Goal: Use online tool/utility: Utilize a website feature to perform a specific function

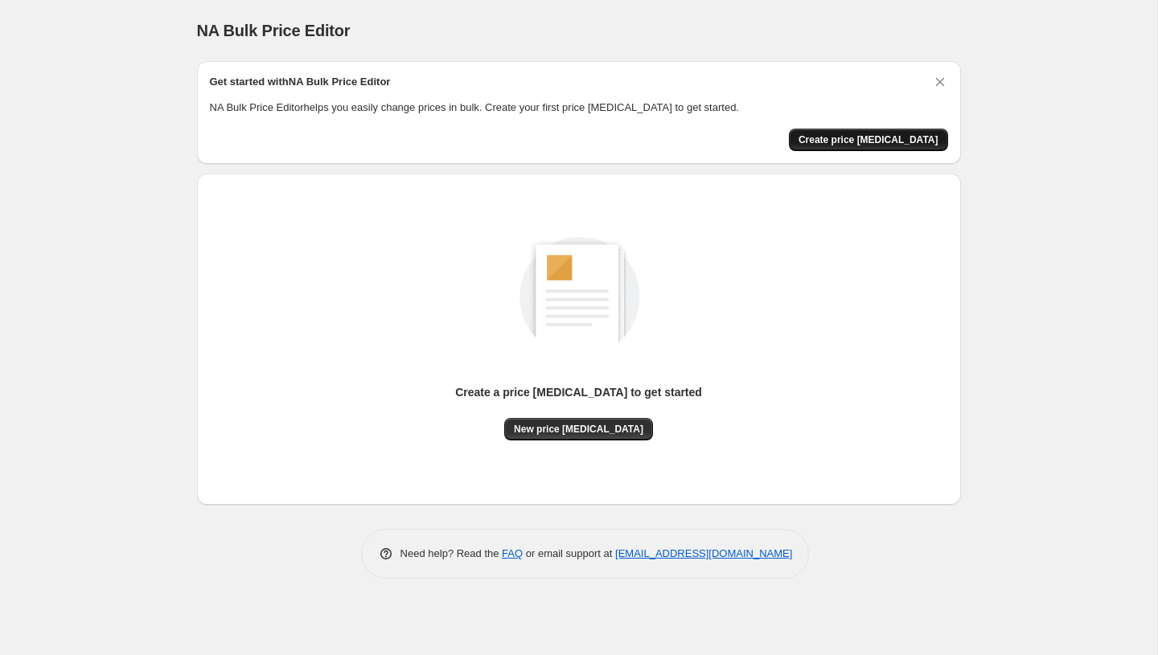
click at [847, 132] on button "Create price [MEDICAL_DATA]" at bounding box center [868, 140] width 159 height 23
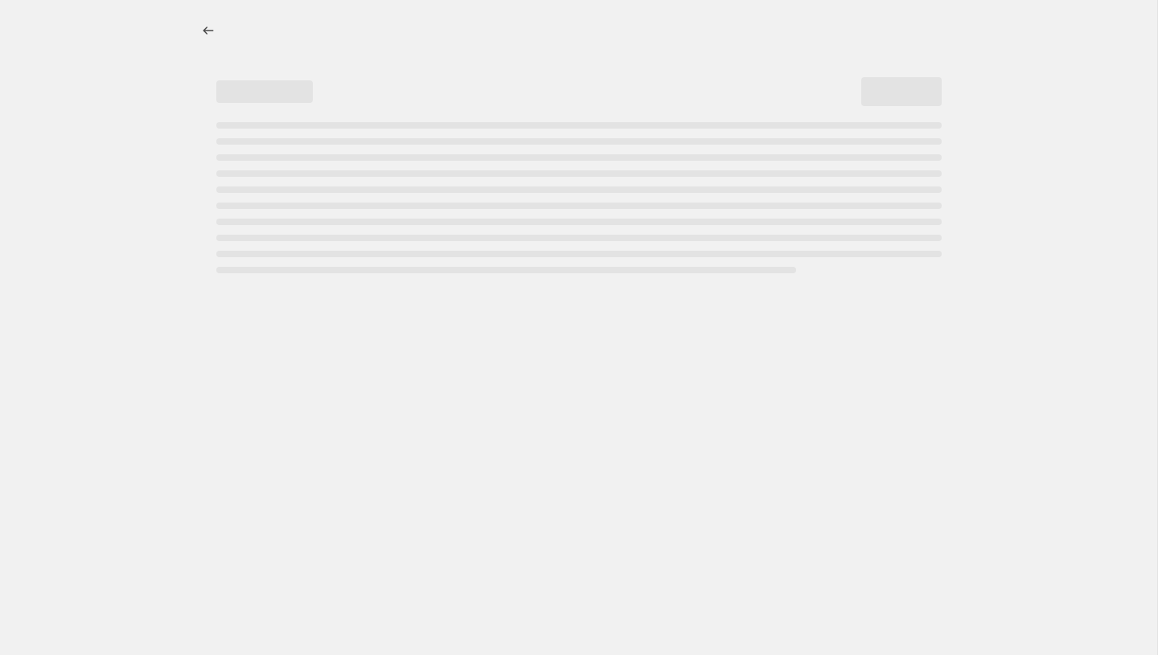
select select "percentage"
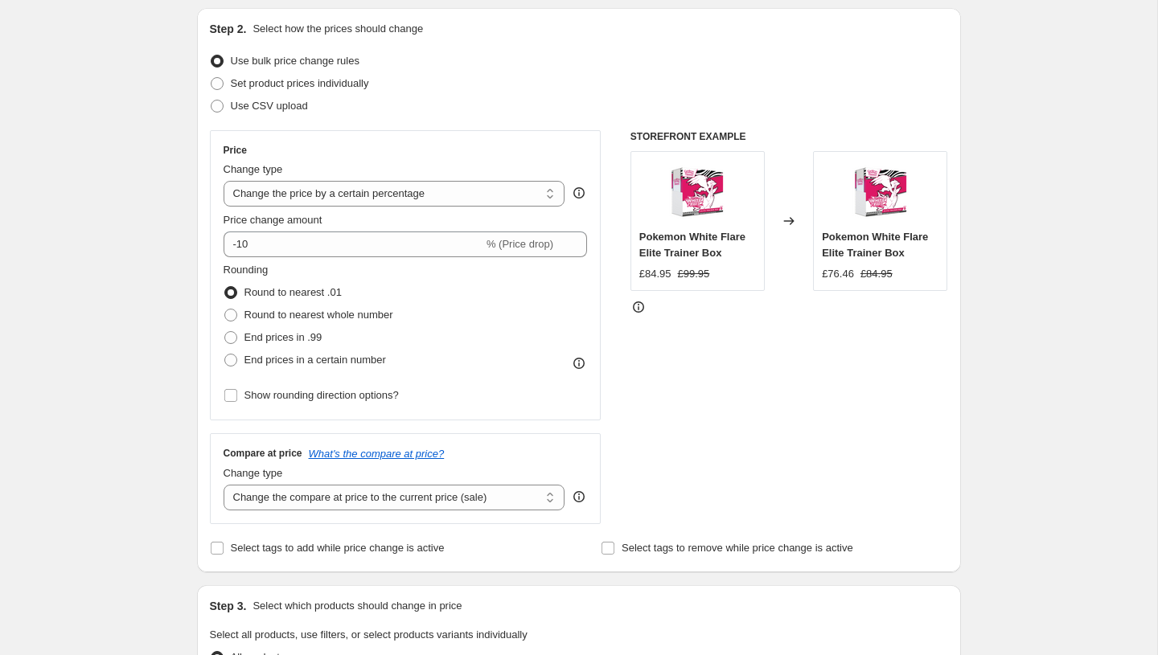
scroll to position [183, 0]
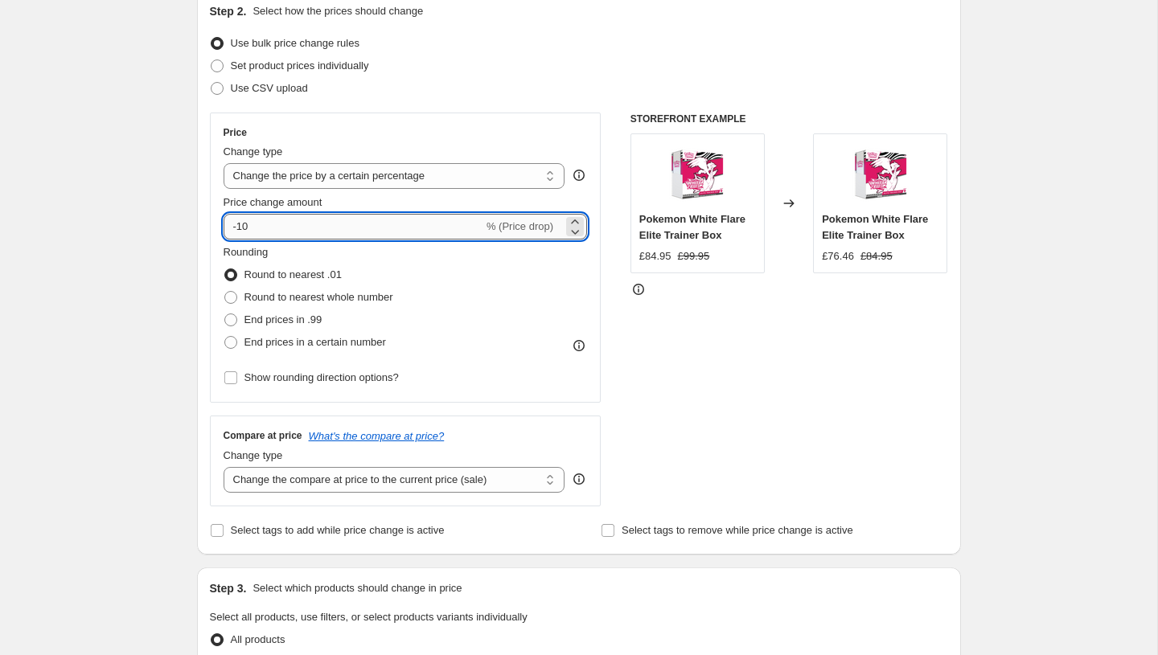
click at [329, 228] on input "-10" at bounding box center [354, 227] width 260 height 26
type input "-1"
type input "-40"
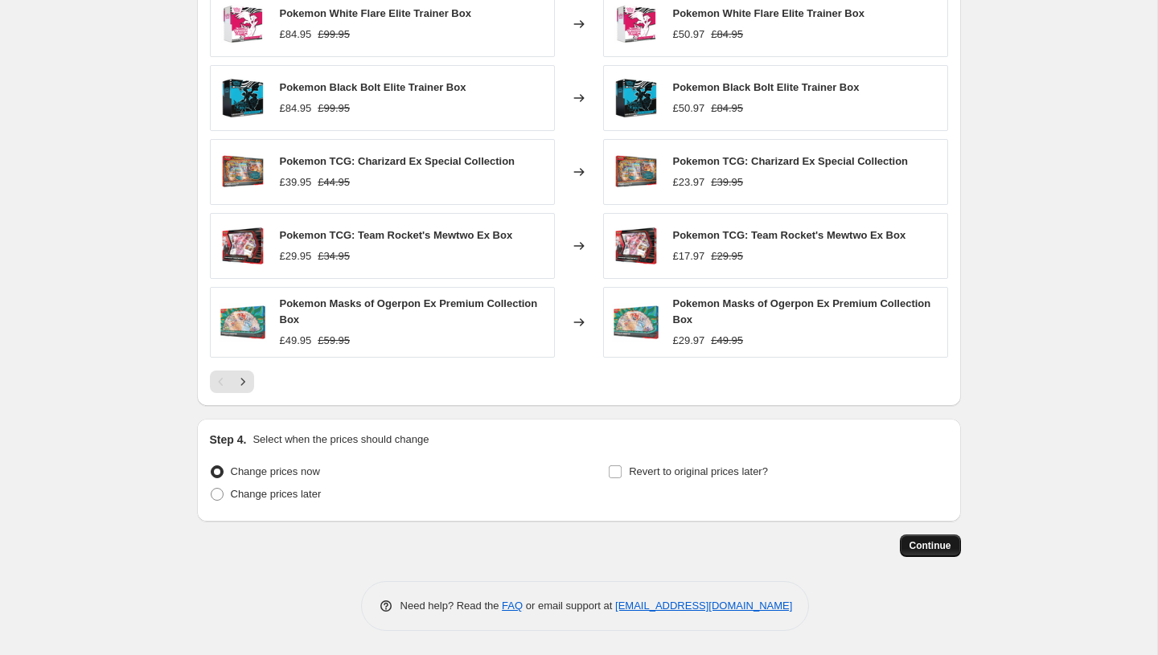
click at [922, 546] on span "Continue" at bounding box center [931, 546] width 42 height 13
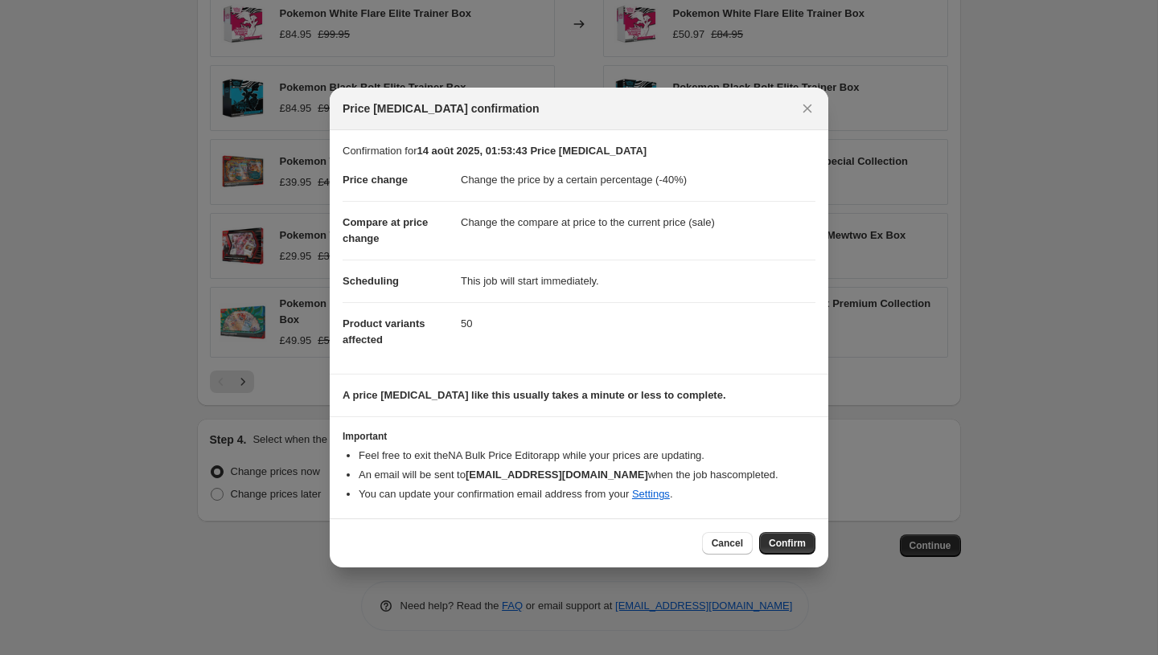
click at [797, 557] on div "Cancel Confirm" at bounding box center [579, 543] width 499 height 49
click at [793, 540] on span "Confirm" at bounding box center [787, 543] width 37 height 13
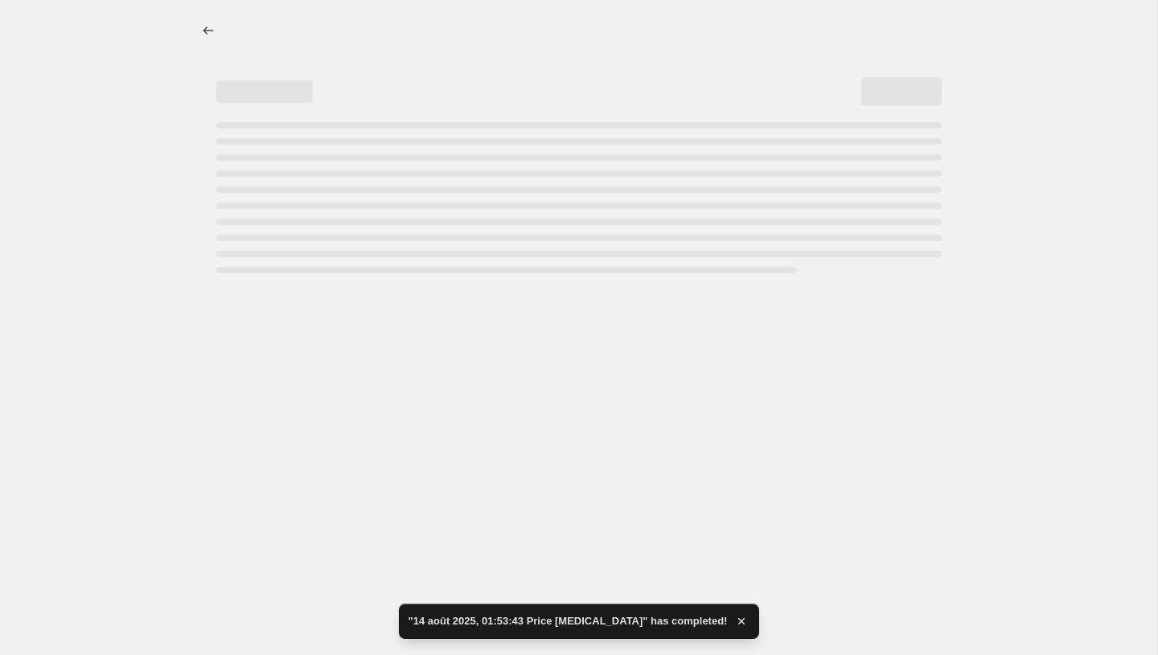
select select "percentage"
